Goal: Task Accomplishment & Management: Use online tool/utility

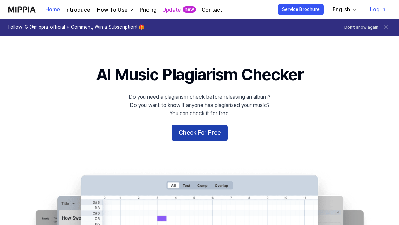
click at [198, 129] on button "Check For Free" at bounding box center [200, 132] width 56 height 16
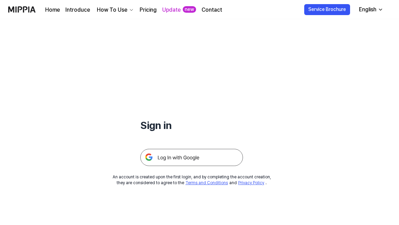
click at [187, 156] on img at bounding box center [191, 157] width 103 height 17
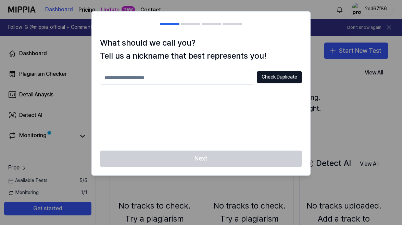
click at [180, 81] on input "text" at bounding box center [177, 78] width 154 height 14
type input "**********"
click at [277, 75] on button "Check Duplicate" at bounding box center [279, 77] width 45 height 12
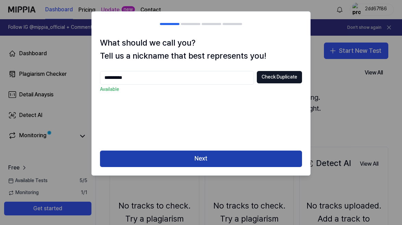
click at [208, 155] on button "Next" at bounding box center [201, 158] width 202 height 16
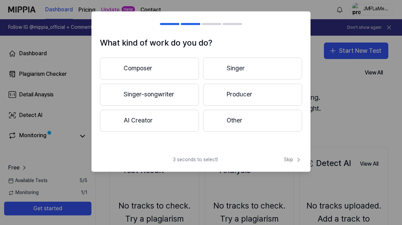
click at [165, 71] on button "Composer" at bounding box center [149, 69] width 99 height 22
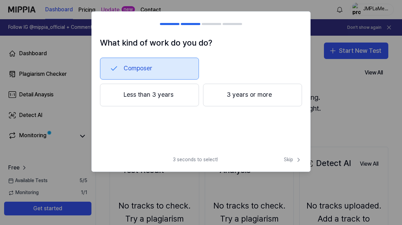
click at [162, 71] on button "Composer" at bounding box center [149, 69] width 99 height 22
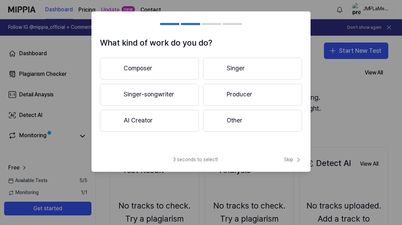
click at [240, 97] on button "Producer" at bounding box center [252, 95] width 99 height 22
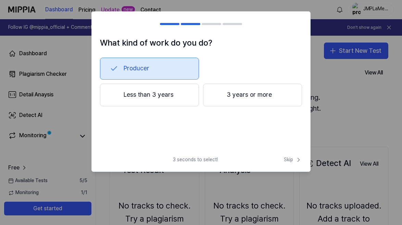
click at [246, 100] on button "3 years or more" at bounding box center [252, 95] width 99 height 23
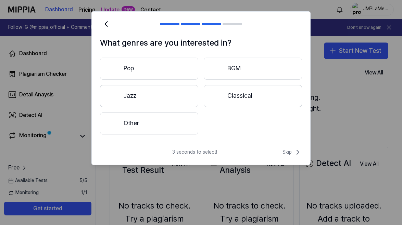
click at [162, 123] on button "Other" at bounding box center [149, 123] width 98 height 22
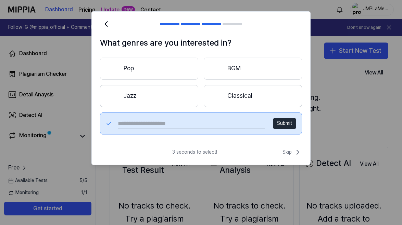
click at [184, 124] on input "text" at bounding box center [191, 123] width 147 height 11
type input "*"
type input "****"
click at [284, 124] on button "Submit" at bounding box center [284, 123] width 23 height 11
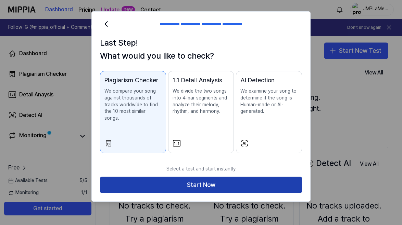
click at [235, 176] on button "Start Now" at bounding box center [201, 184] width 202 height 16
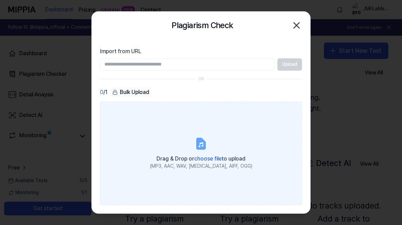
click at [202, 148] on icon at bounding box center [201, 143] width 8 height 11
click at [0, 0] on input "Drag & Drop or choose file to upload (MP3, AAC, WAV, FLAC, AIFF, OGG)" at bounding box center [0, 0] width 0 height 0
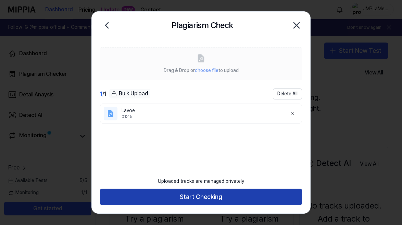
click at [198, 192] on button "Start Checking" at bounding box center [201, 196] width 202 height 16
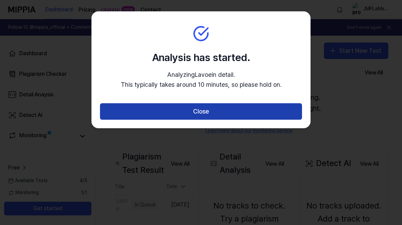
click at [198, 107] on button "Close" at bounding box center [201, 111] width 202 height 16
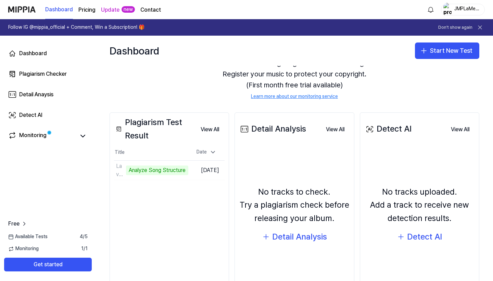
scroll to position [34, 0]
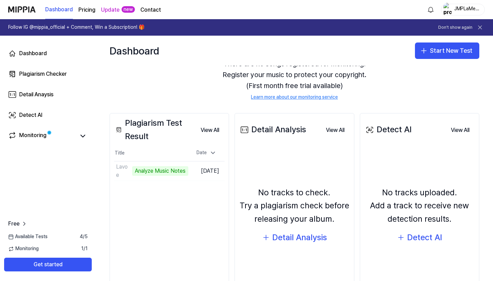
click at [35, 224] on span "Available Tests" at bounding box center [27, 236] width 39 height 7
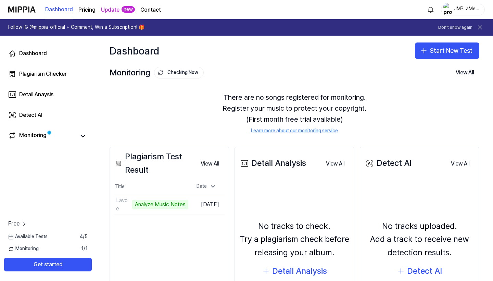
scroll to position [0, 0]
click at [80, 138] on icon at bounding box center [83, 136] width 8 height 8
click at [17, 135] on link "Monitoring" at bounding box center [41, 136] width 67 height 10
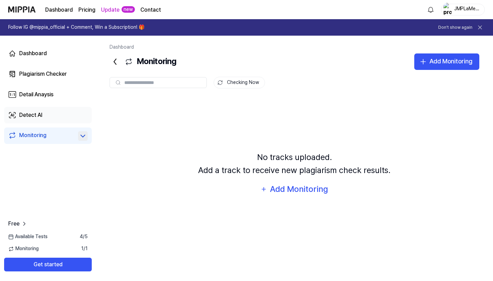
click at [34, 116] on div "Detect AI" at bounding box center [30, 115] width 23 height 8
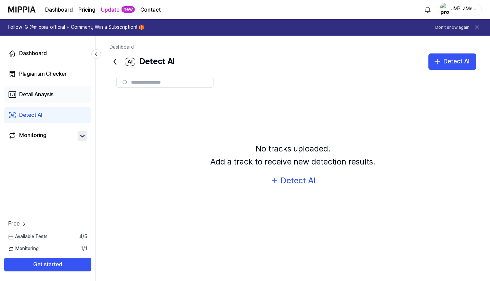
click at [51, 92] on div "Detail Anaysis" at bounding box center [36, 94] width 34 height 8
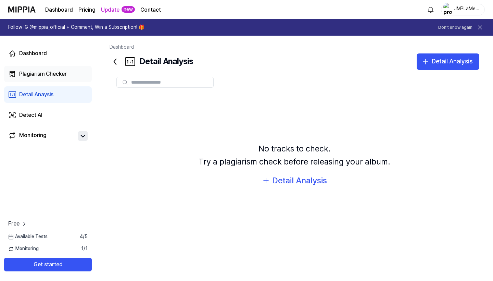
click at [44, 77] on div "Plagiarism Checker" at bounding box center [43, 74] width 48 height 8
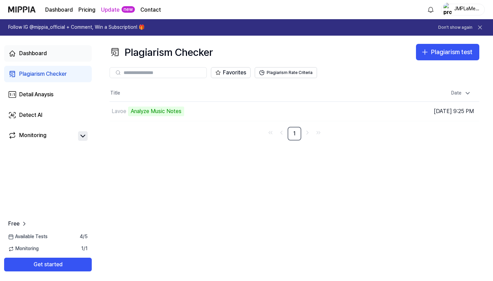
click at [44, 55] on div "Dashboard" at bounding box center [33, 53] width 28 height 8
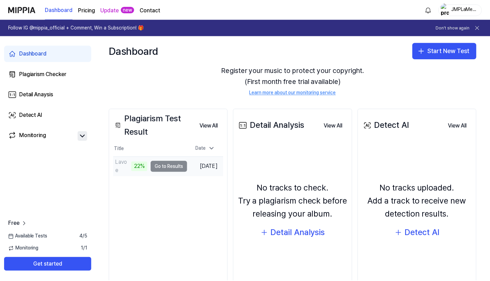
scroll to position [38, 0]
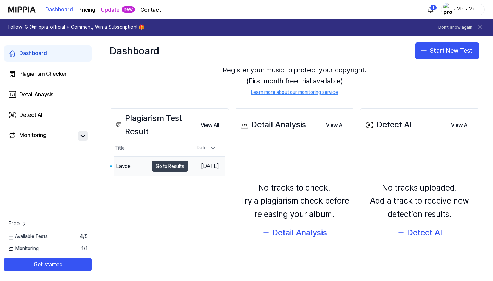
click at [168, 169] on button "Go to Results" at bounding box center [170, 166] width 37 height 11
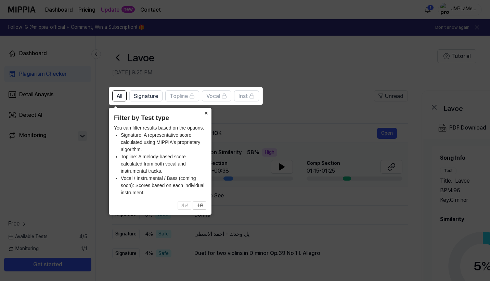
click at [206, 113] on button "×" at bounding box center [206, 113] width 11 height 10
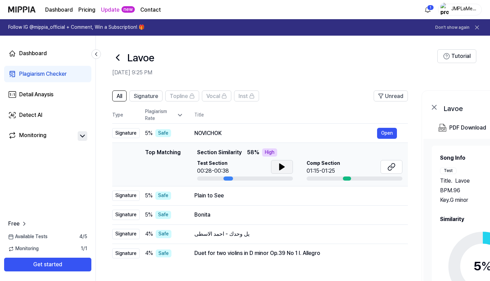
click at [280, 166] on icon at bounding box center [282, 167] width 5 height 6
click at [280, 166] on icon at bounding box center [280, 166] width 1 height 5
click at [394, 166] on icon at bounding box center [393, 165] width 4 height 4
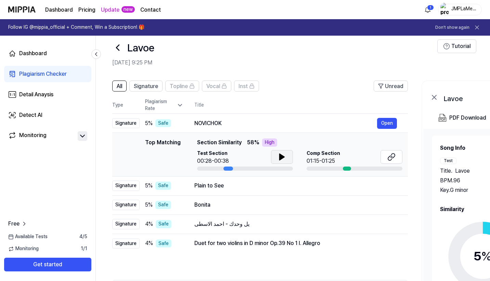
scroll to position [19, 0]
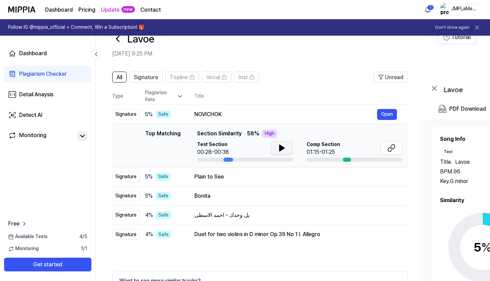
click at [281, 147] on icon at bounding box center [282, 148] width 5 height 6
click at [225, 161] on div at bounding box center [229, 159] width 10 height 4
click at [225, 159] on div at bounding box center [229, 159] width 10 height 4
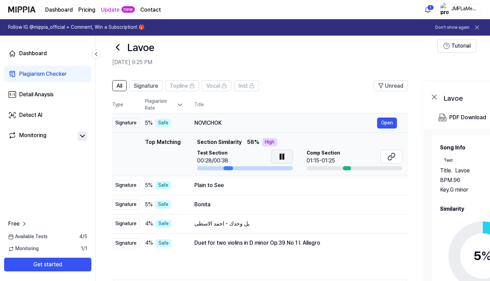
scroll to position [10, 0]
click at [152, 84] on span "Signature" at bounding box center [146, 86] width 24 height 8
click at [116, 80] on div "All Signature Topline Vocal Inst Unread All Signature Topline Vocal Inst Type P…" at bounding box center [372, 213] width 552 height 278
click at [116, 83] on button "All" at bounding box center [119, 85] width 14 height 11
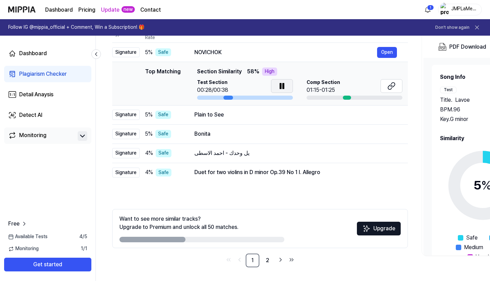
click at [44, 135] on div "Monitoring" at bounding box center [32, 136] width 27 height 10
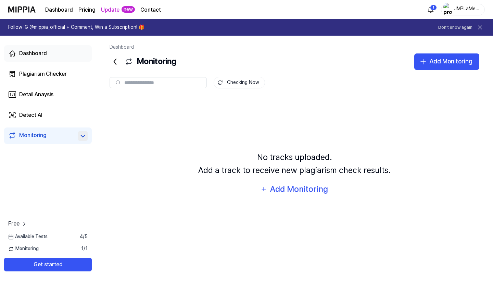
click at [38, 52] on div "Dashboard" at bounding box center [33, 53] width 28 height 8
